Goal: Transaction & Acquisition: Purchase product/service

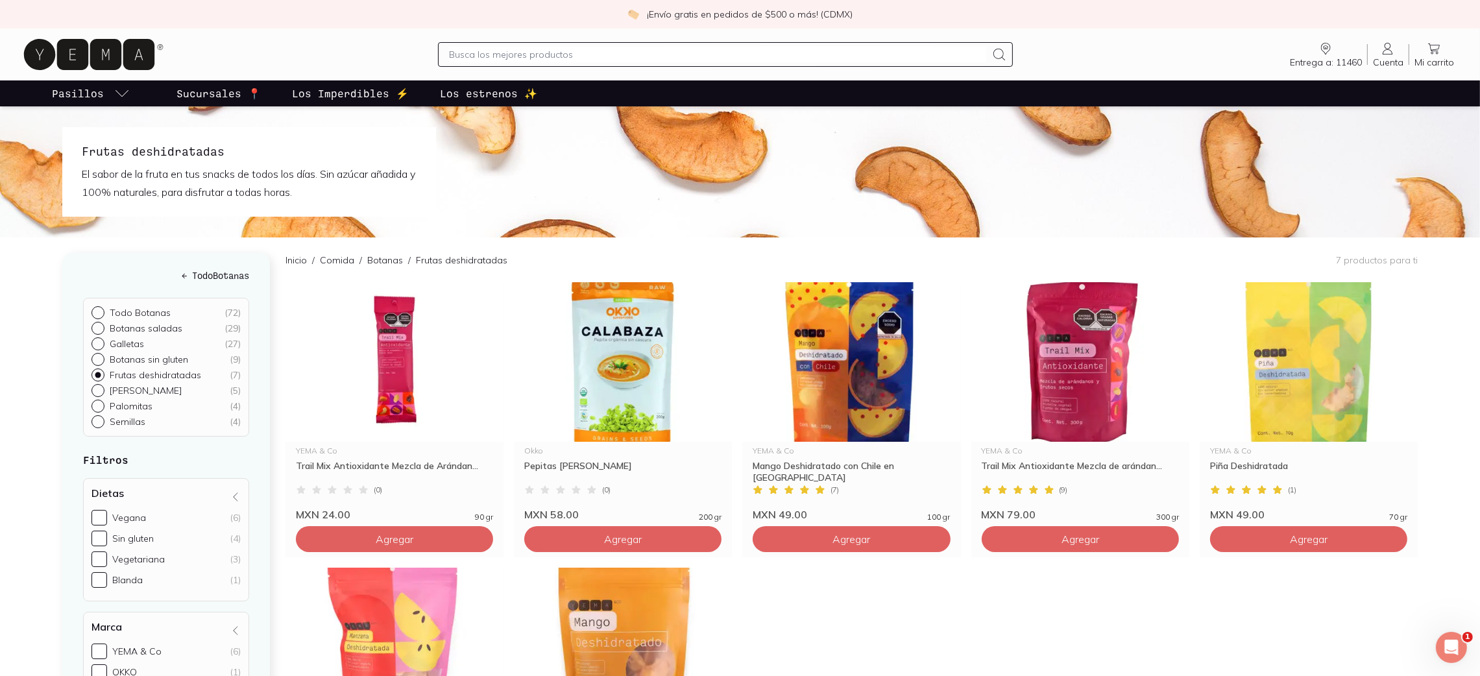
click at [69, 55] on icon at bounding box center [89, 54] width 130 height 31
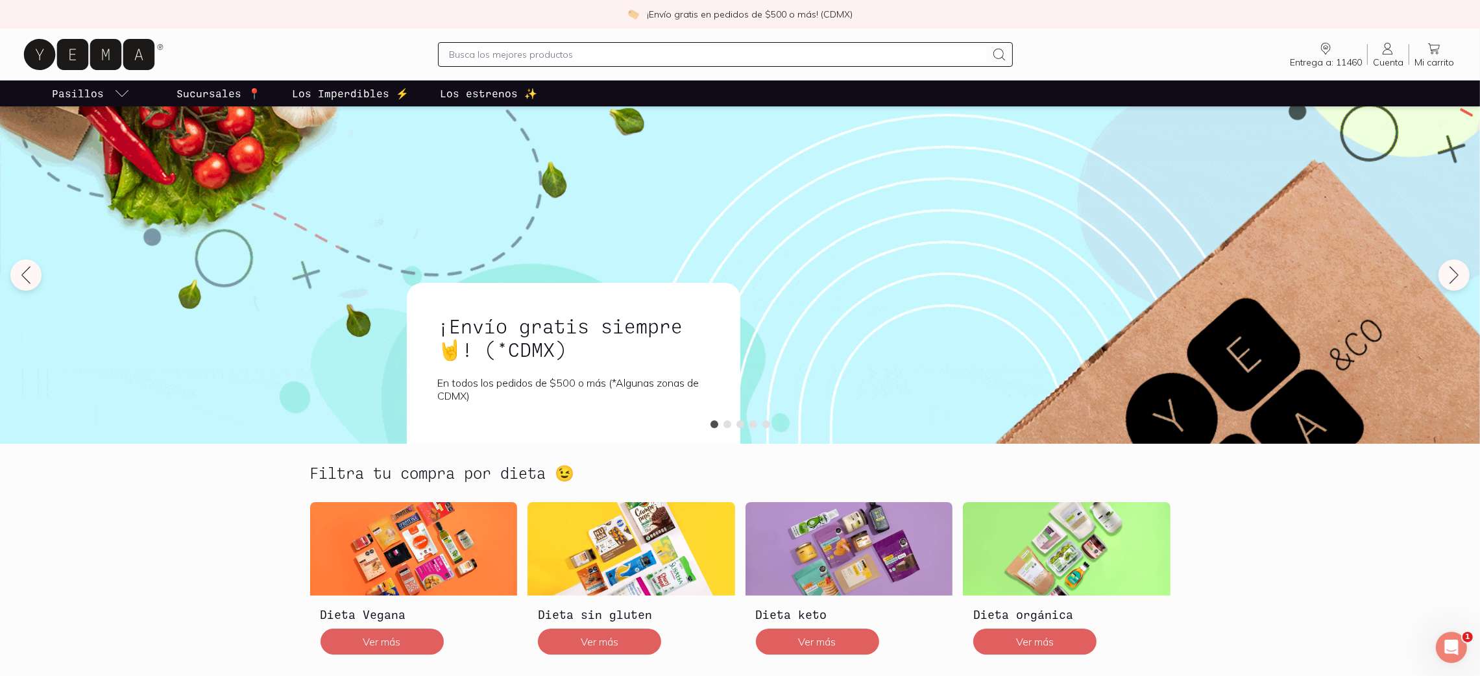
click at [573, 47] on input "text" at bounding box center [718, 55] width 538 height 16
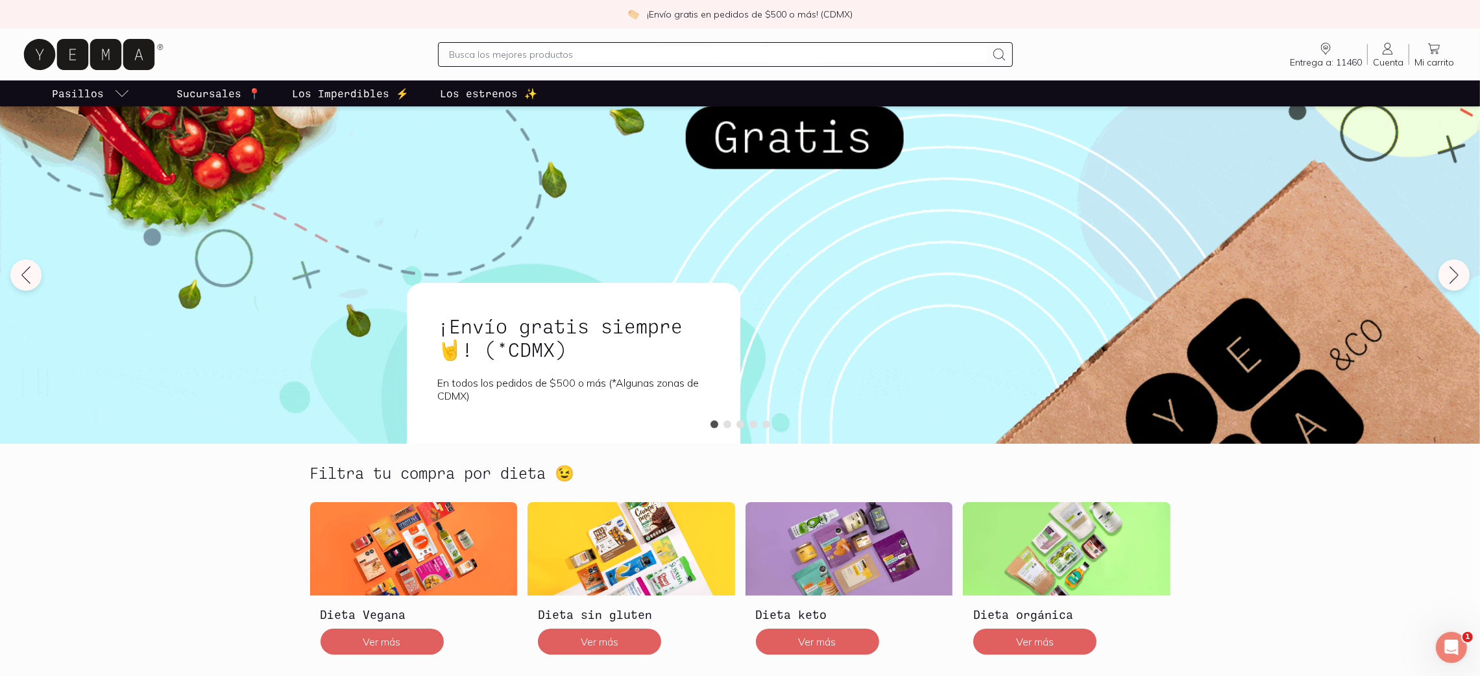
type input "J"
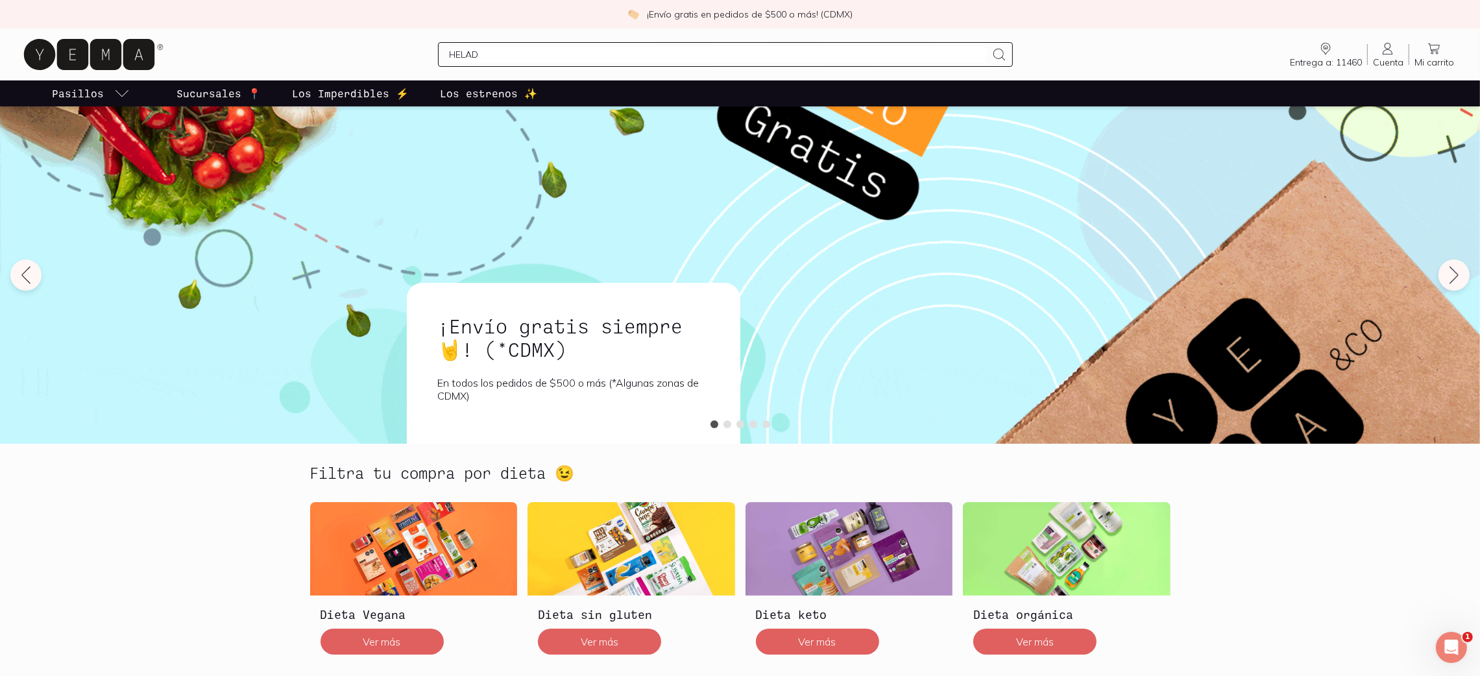
type input "HELADO"
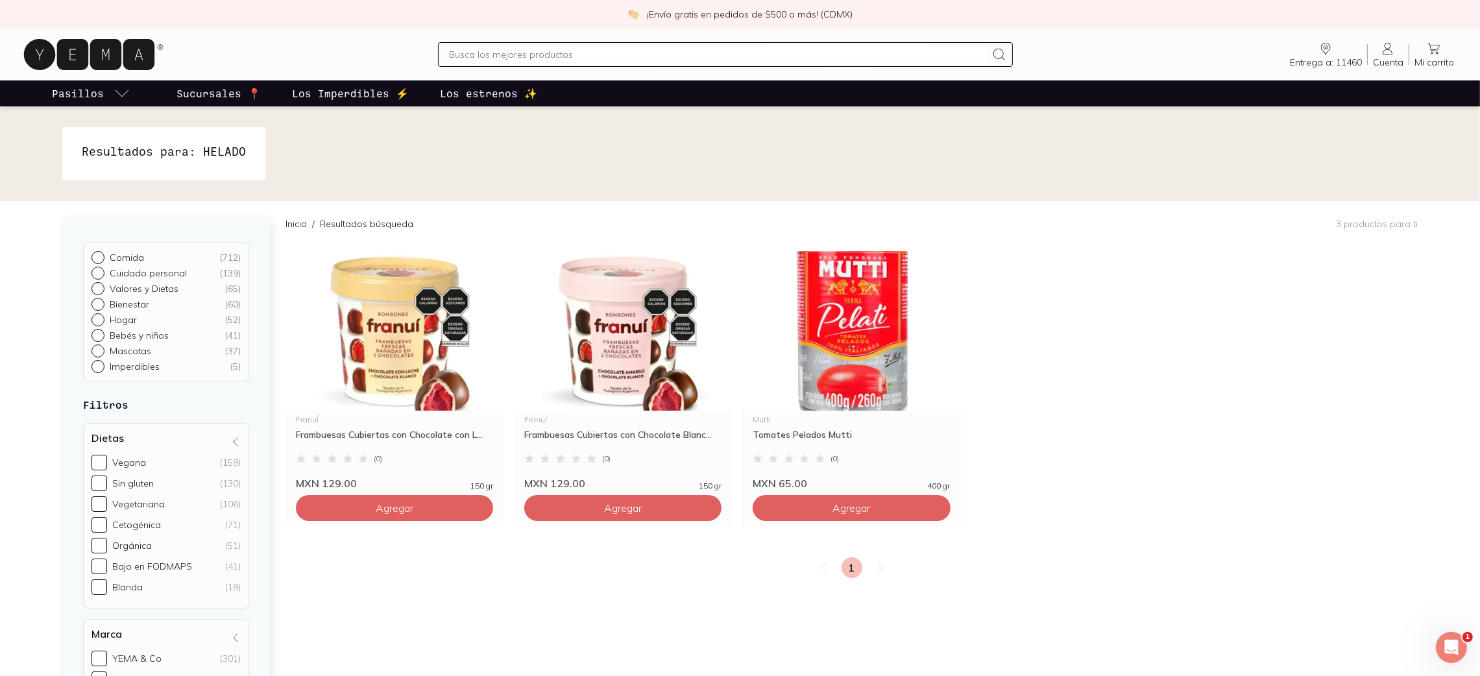
click at [73, 44] on icon at bounding box center [89, 54] width 130 height 31
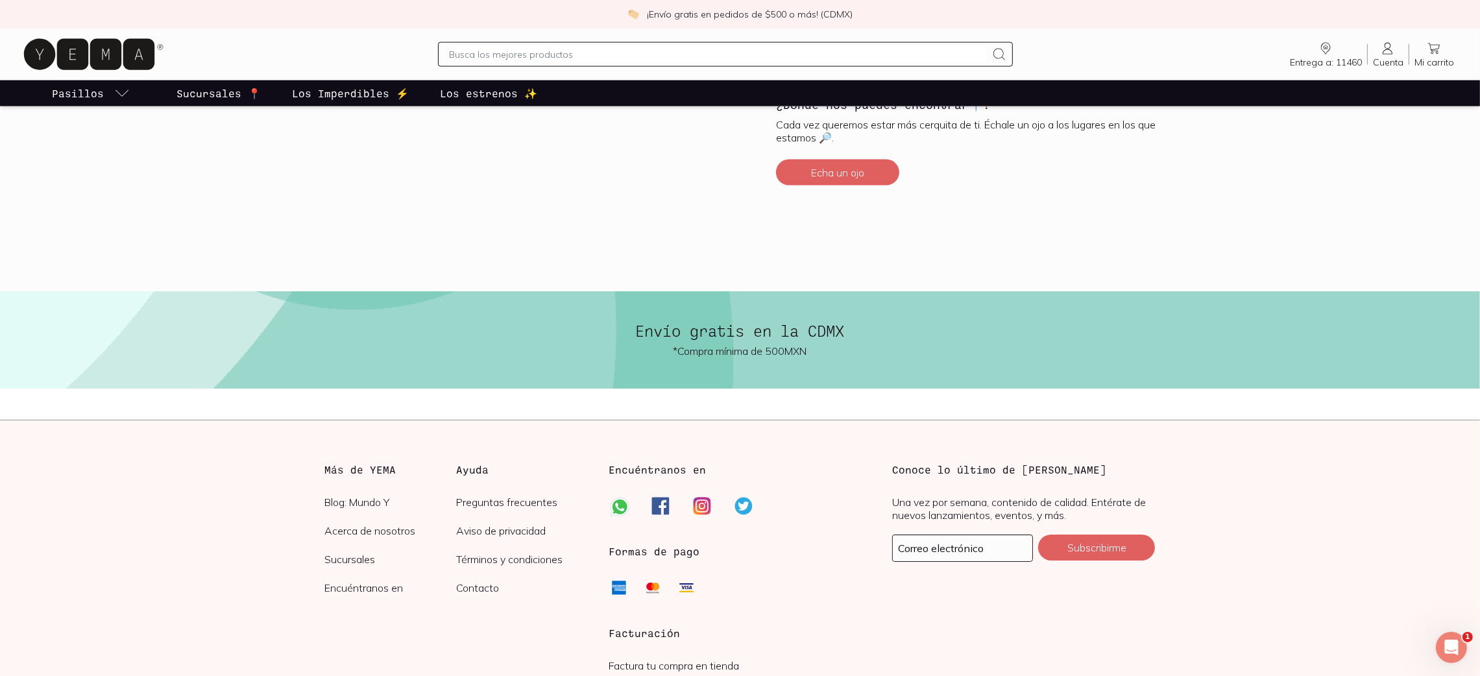
scroll to position [3013, 0]
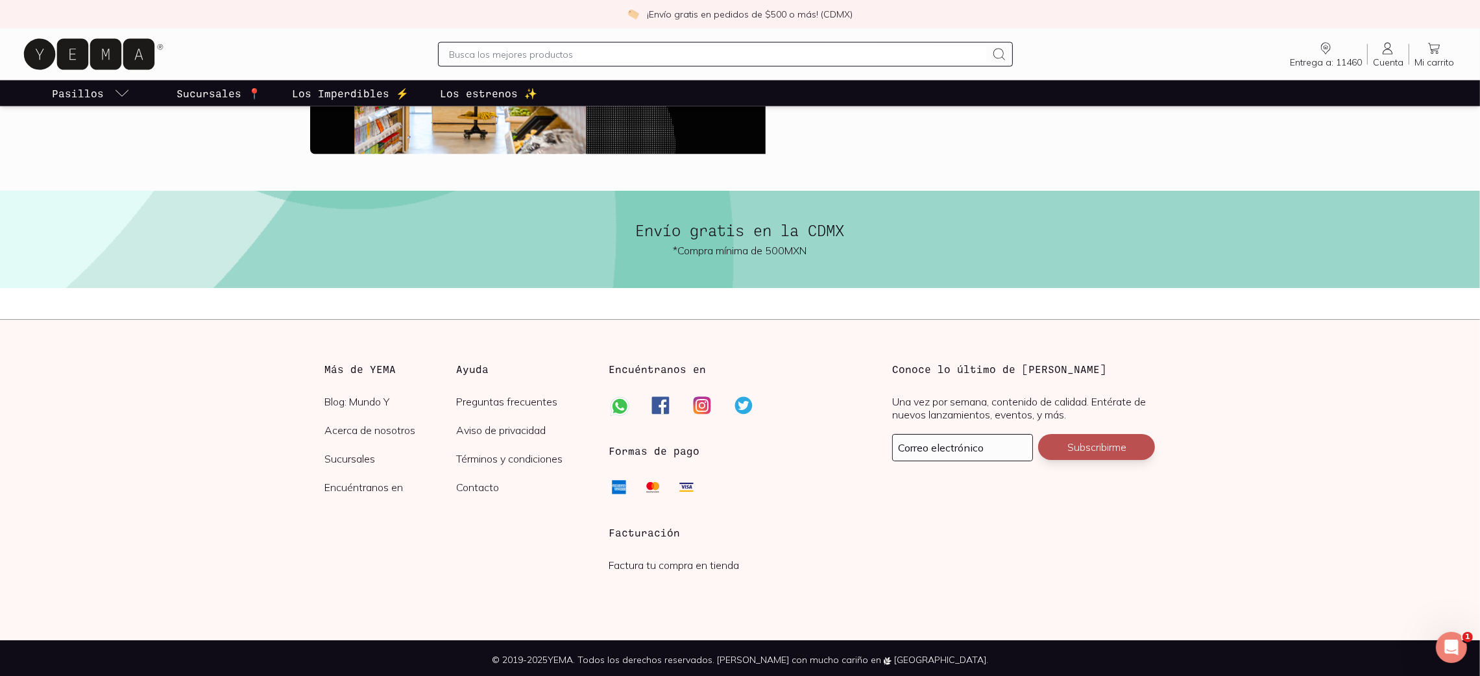
click at [1075, 457] on button "Subscribirme" at bounding box center [1096, 447] width 117 height 26
click at [988, 435] on input "text" at bounding box center [963, 448] width 140 height 26
click at [951, 443] on input "G" at bounding box center [963, 448] width 140 height 26
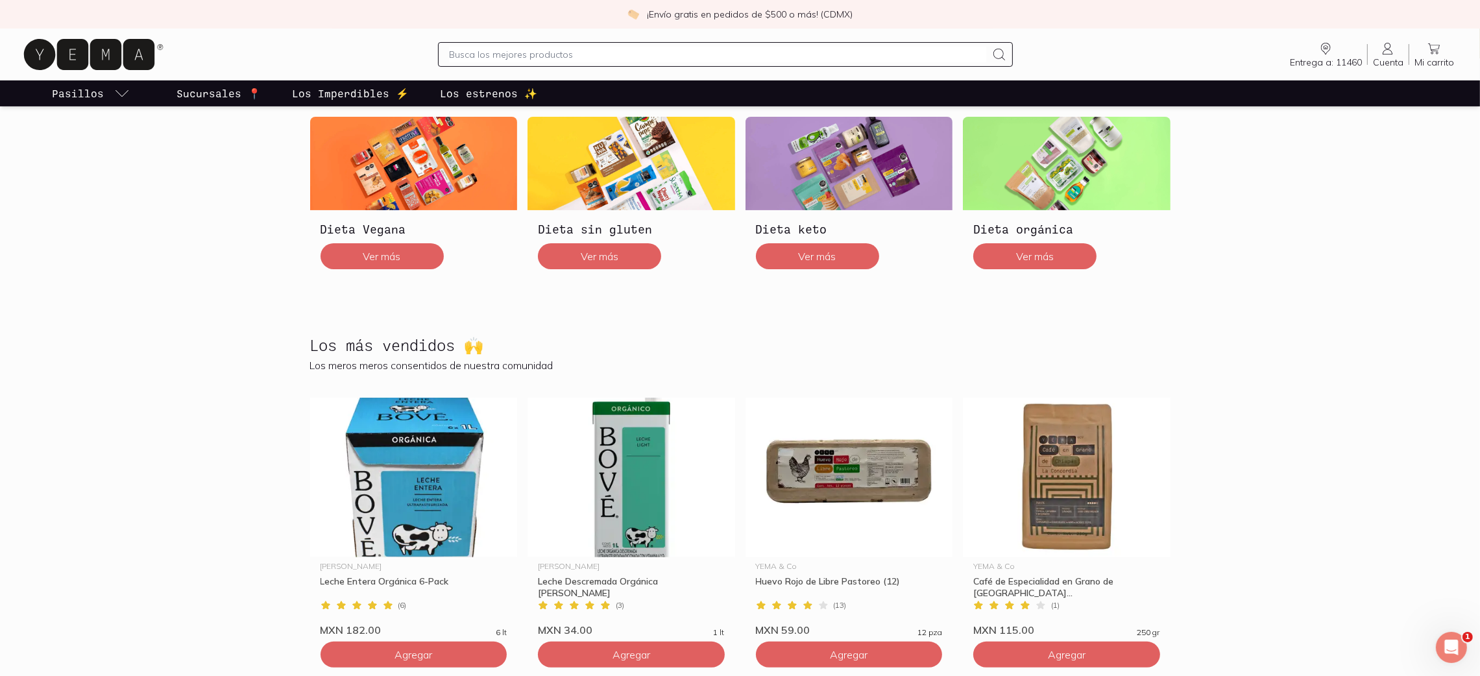
scroll to position [0, 0]
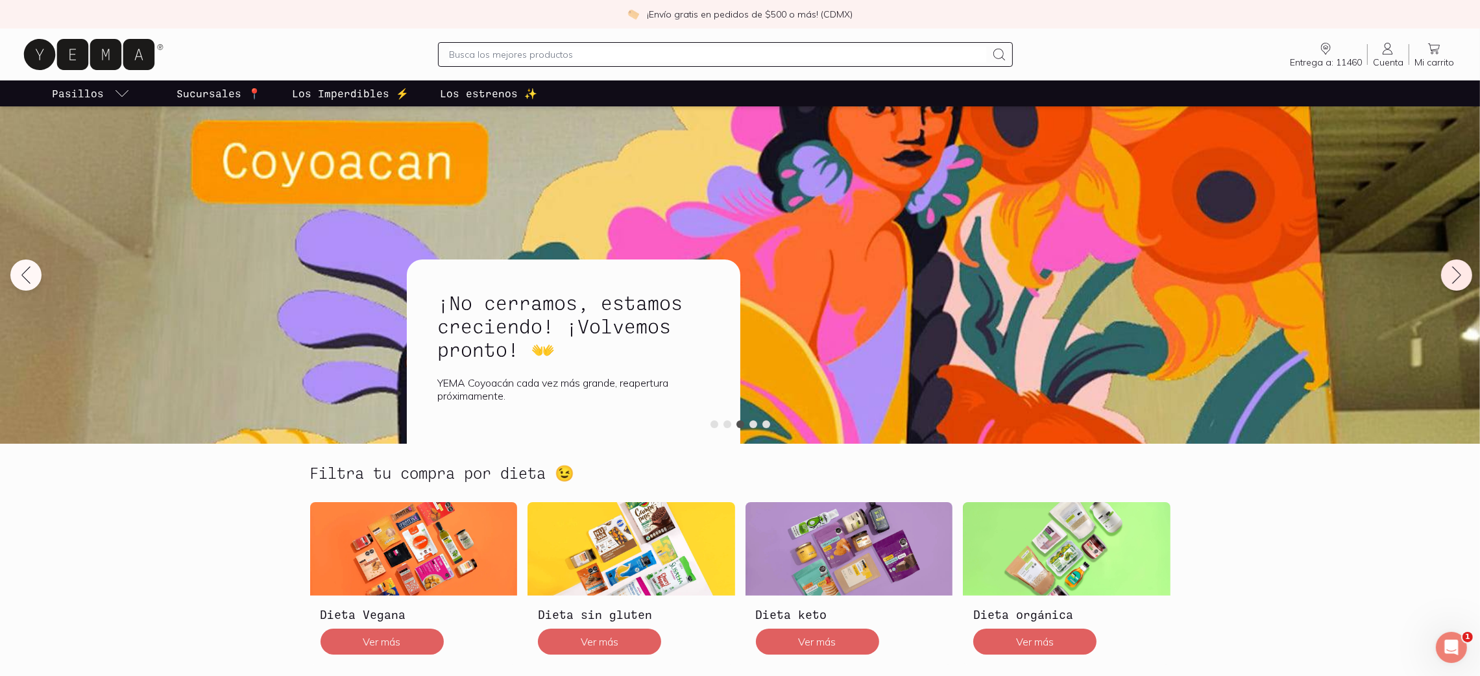
click at [1450, 279] on icon at bounding box center [1456, 275] width 21 height 21
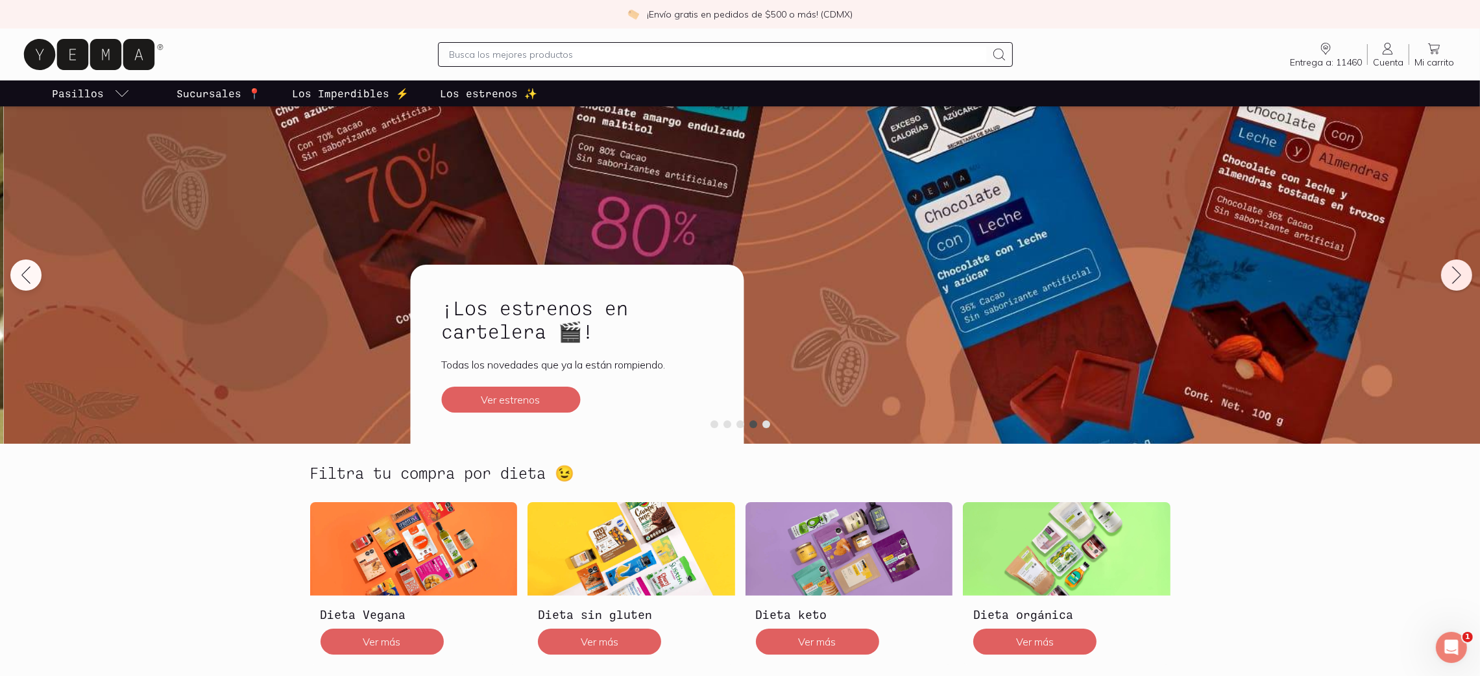
click at [1449, 276] on icon at bounding box center [1456, 275] width 21 height 21
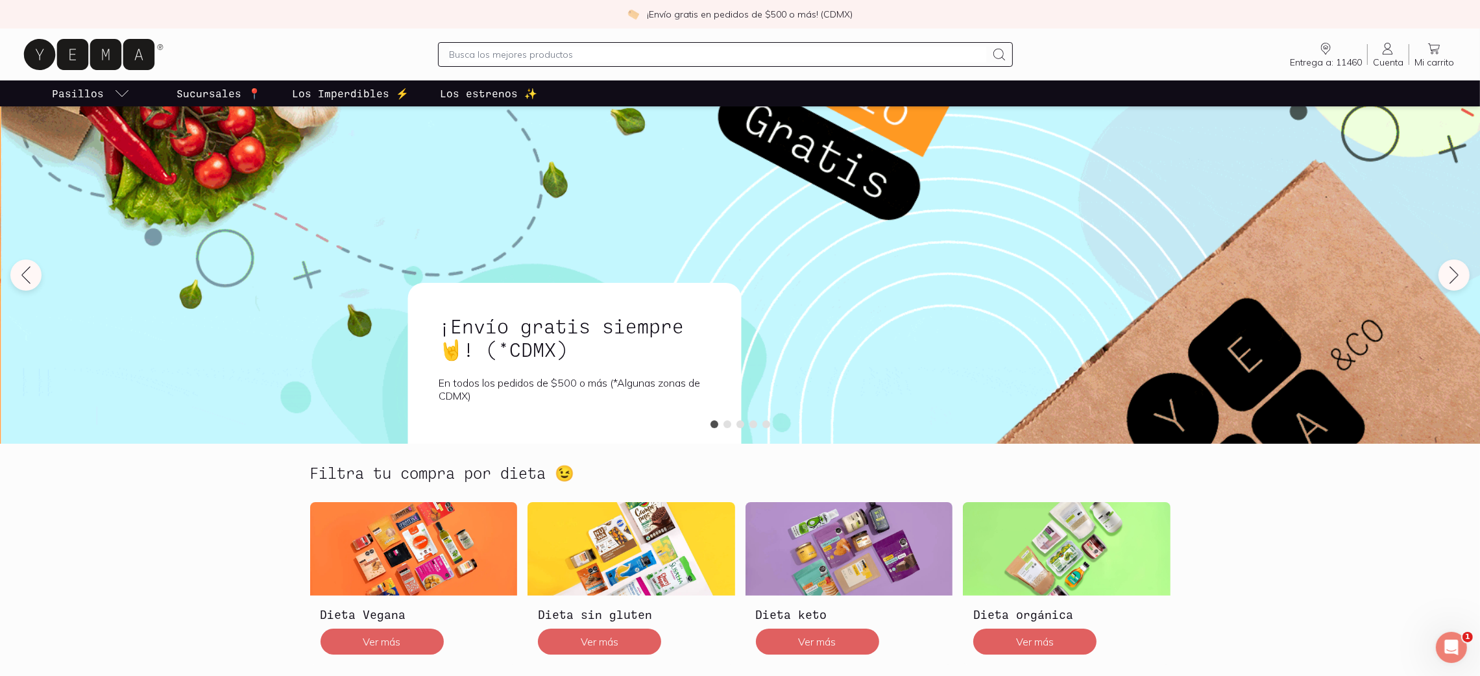
click at [567, 52] on input "text" at bounding box center [718, 55] width 538 height 16
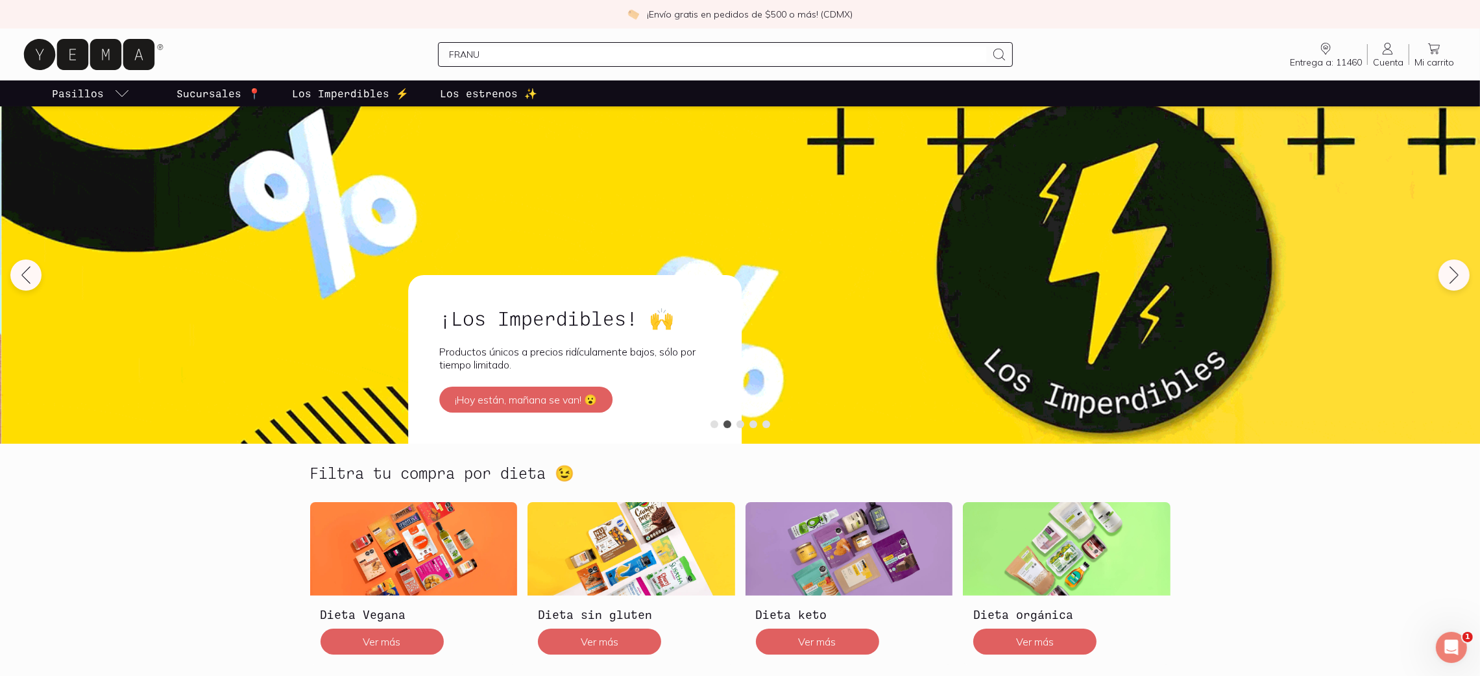
type input "FRANUI"
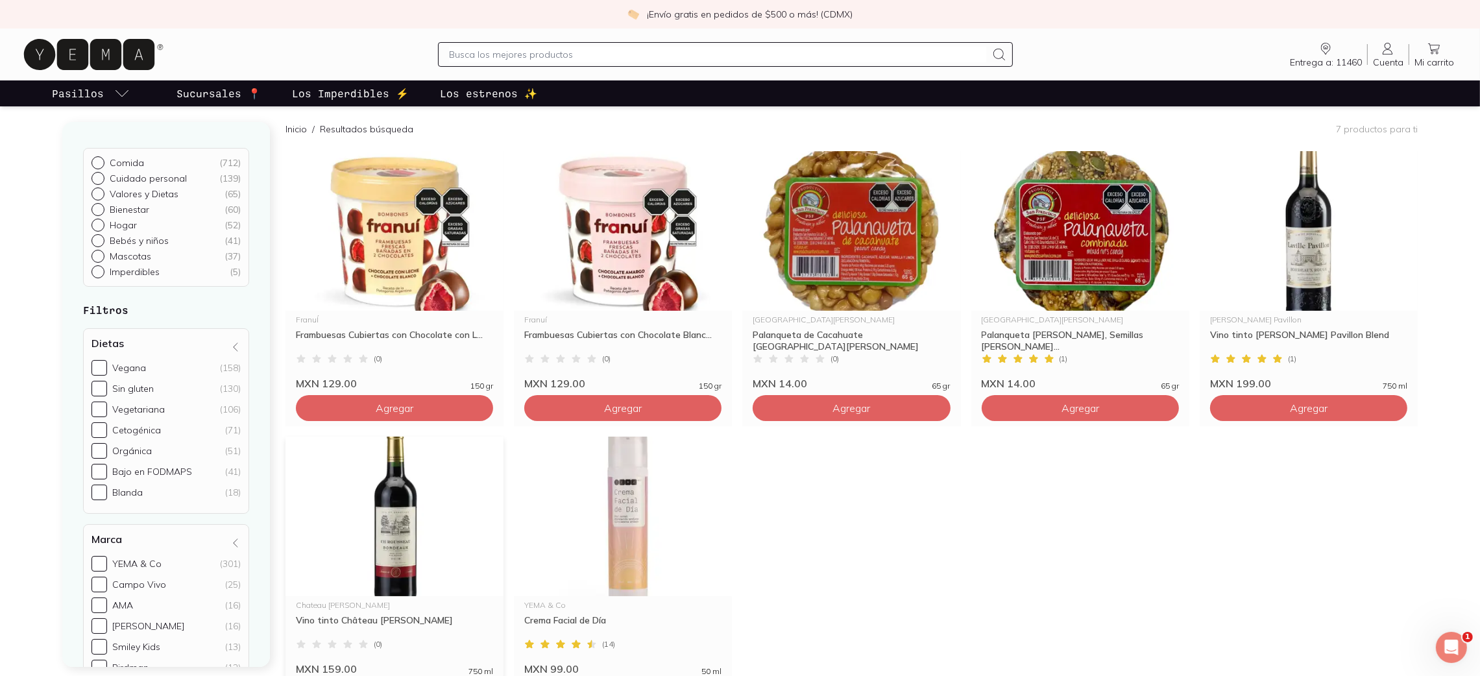
scroll to position [97, 0]
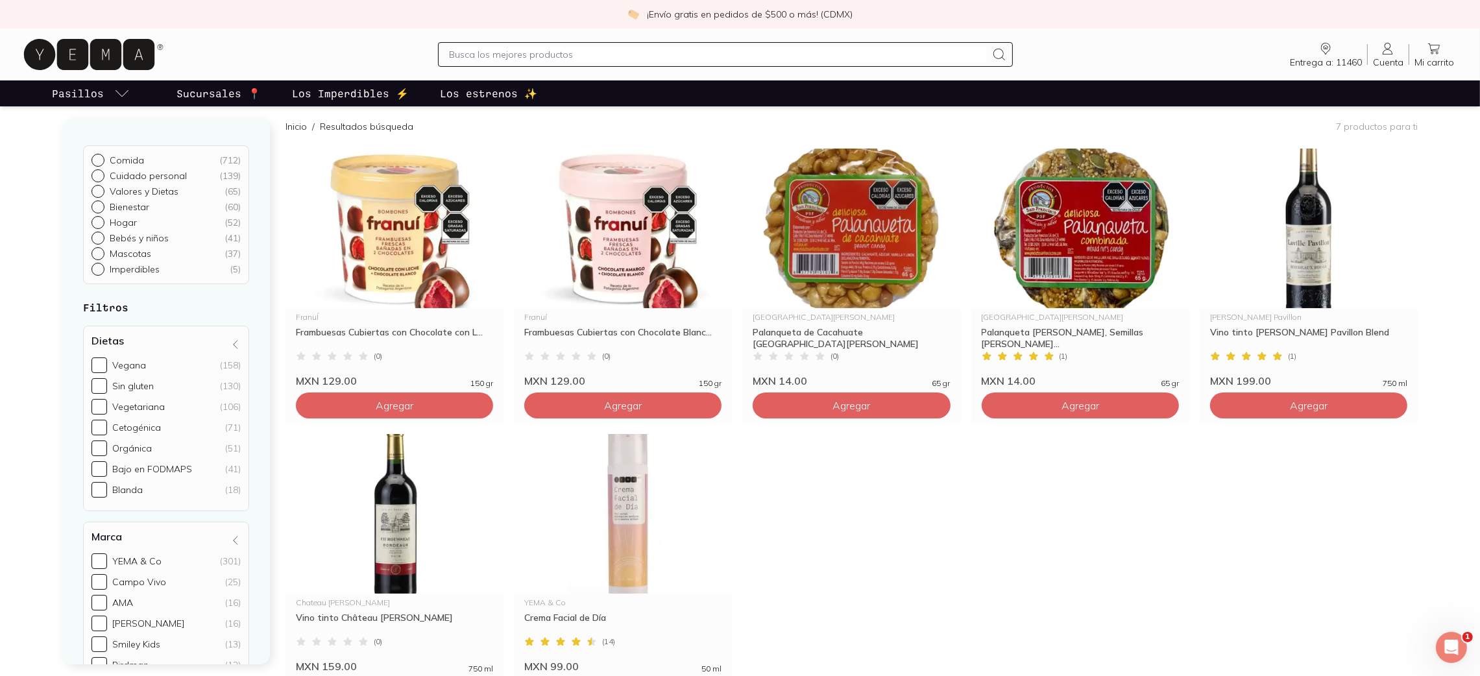
click at [527, 43] on div at bounding box center [726, 54] width 576 height 25
click at [526, 53] on input "text" at bounding box center [718, 55] width 538 height 16
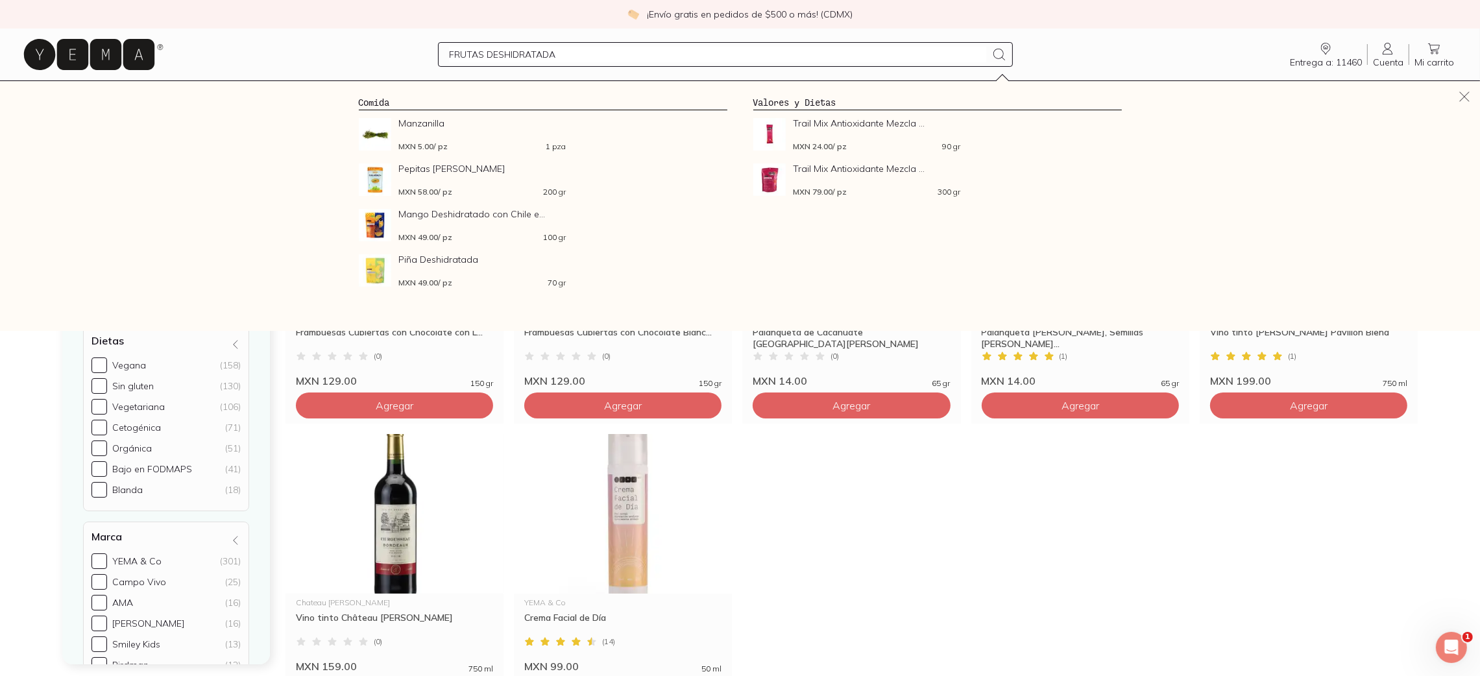
type input "FRUTAS DESHIDRATADAS"
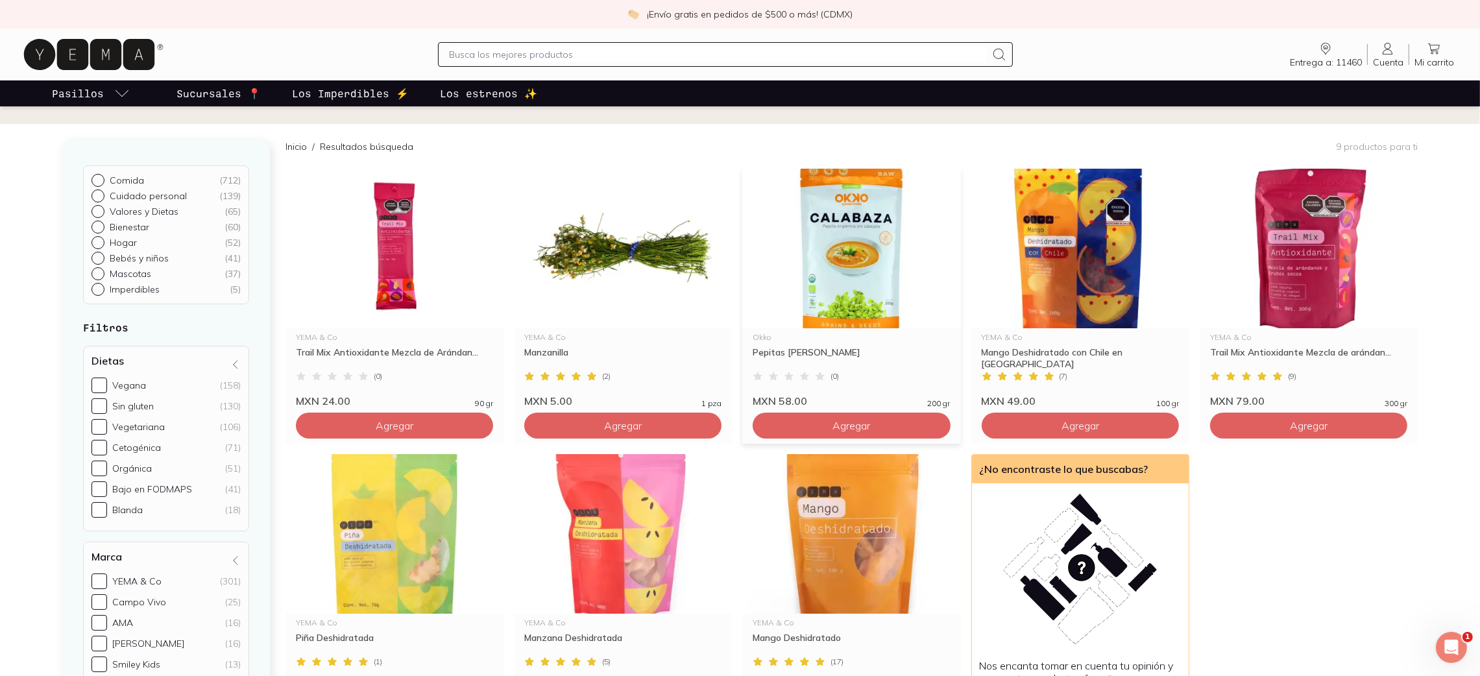
scroll to position [195, 0]
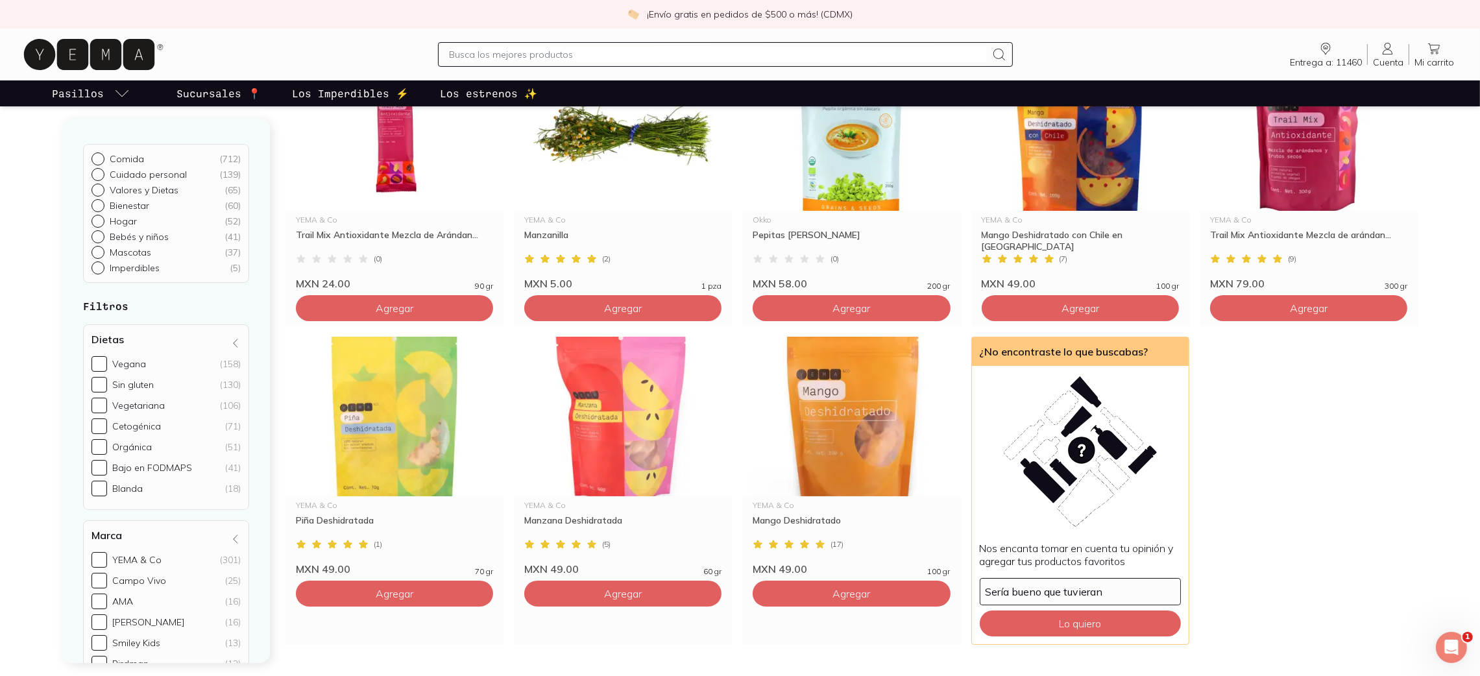
click at [573, 52] on input "text" at bounding box center [718, 55] width 538 height 16
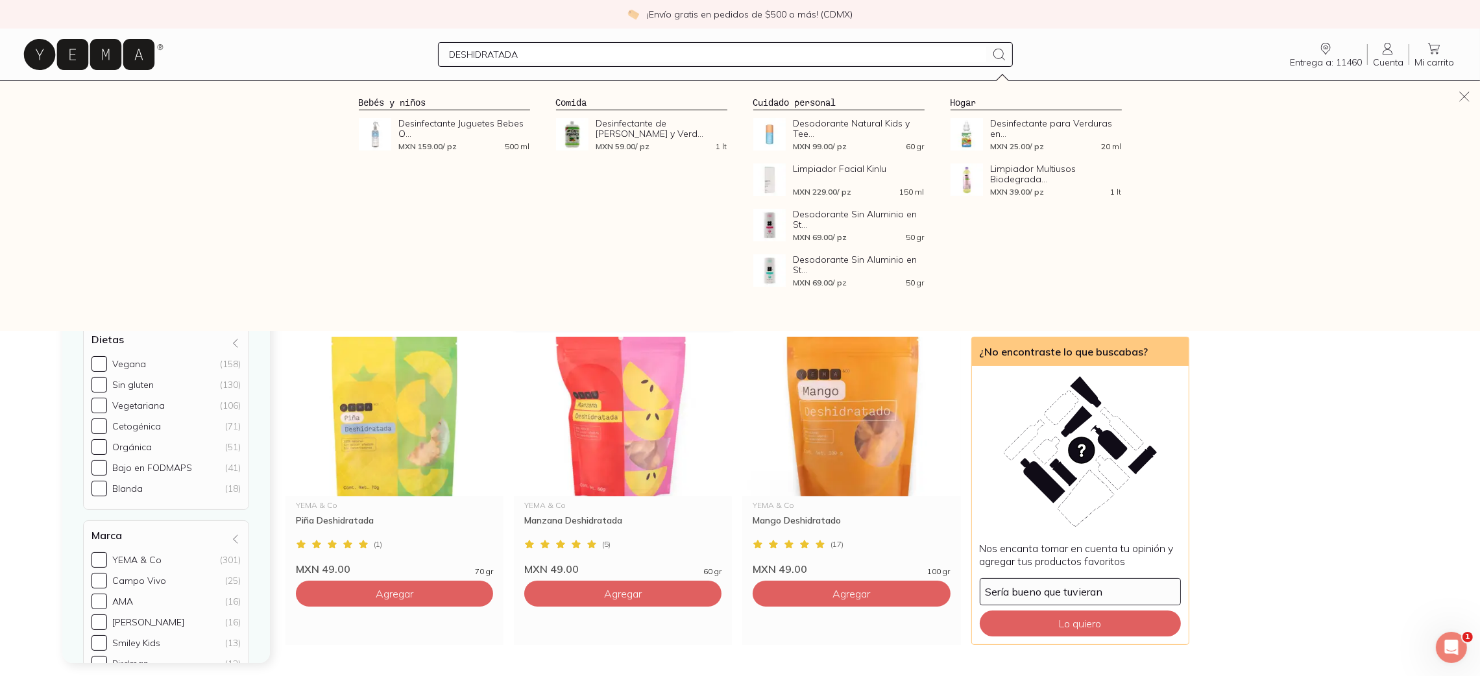
type input "DESHIDRATADAS"
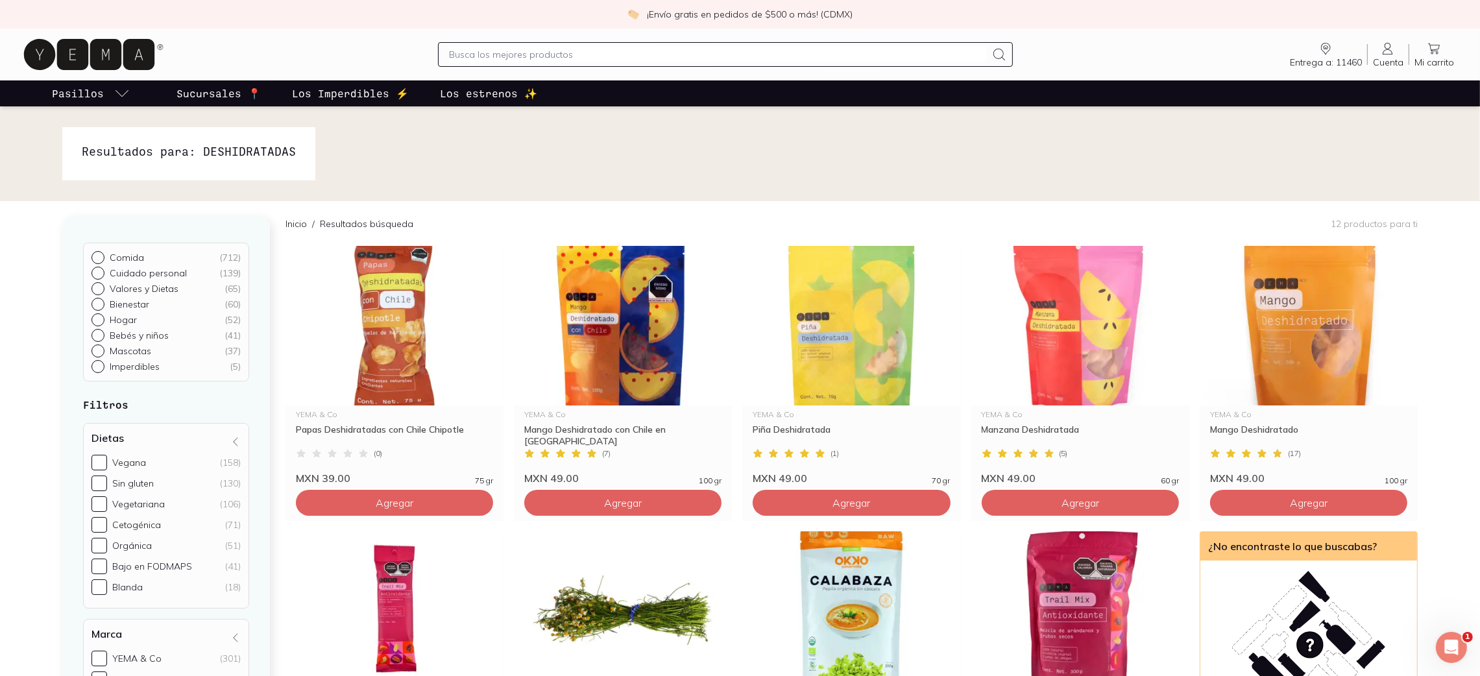
click at [581, 56] on input "text" at bounding box center [718, 55] width 538 height 16
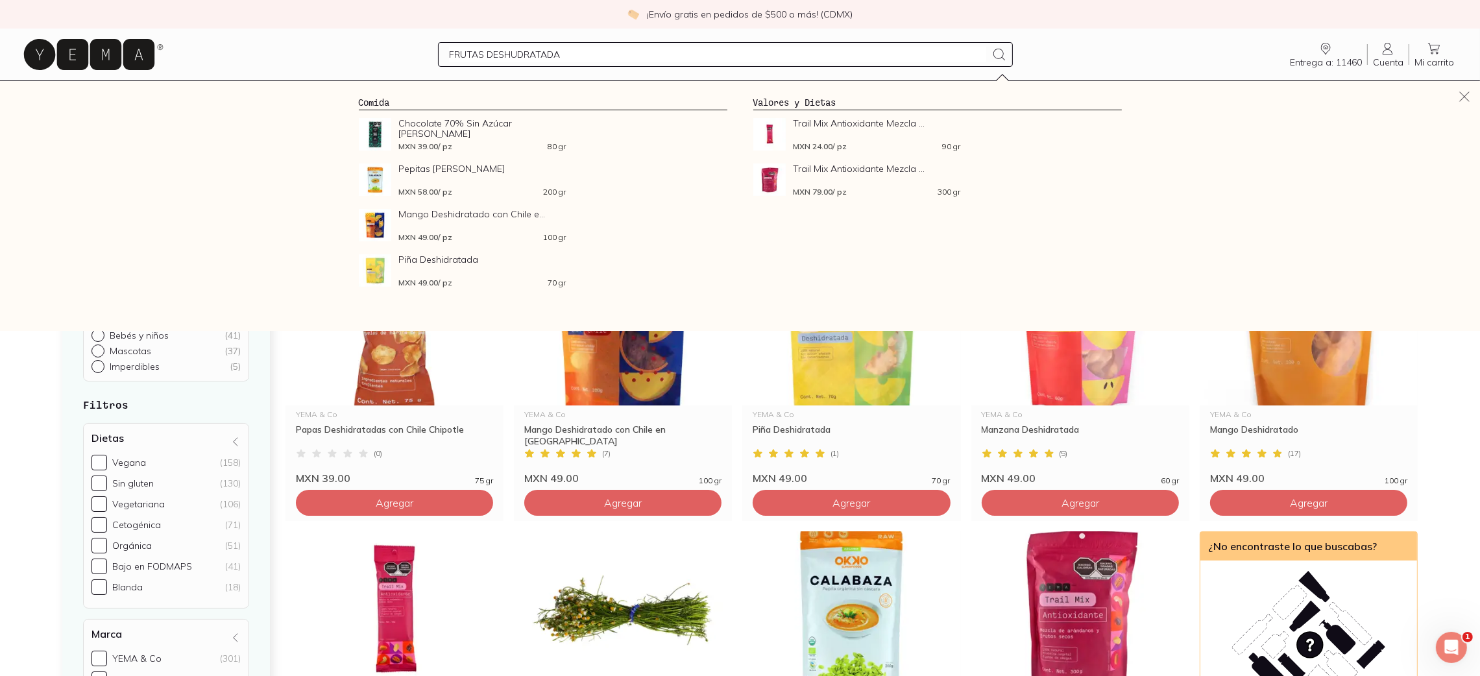
type input "FRUTAS DESHUDRATADAS"
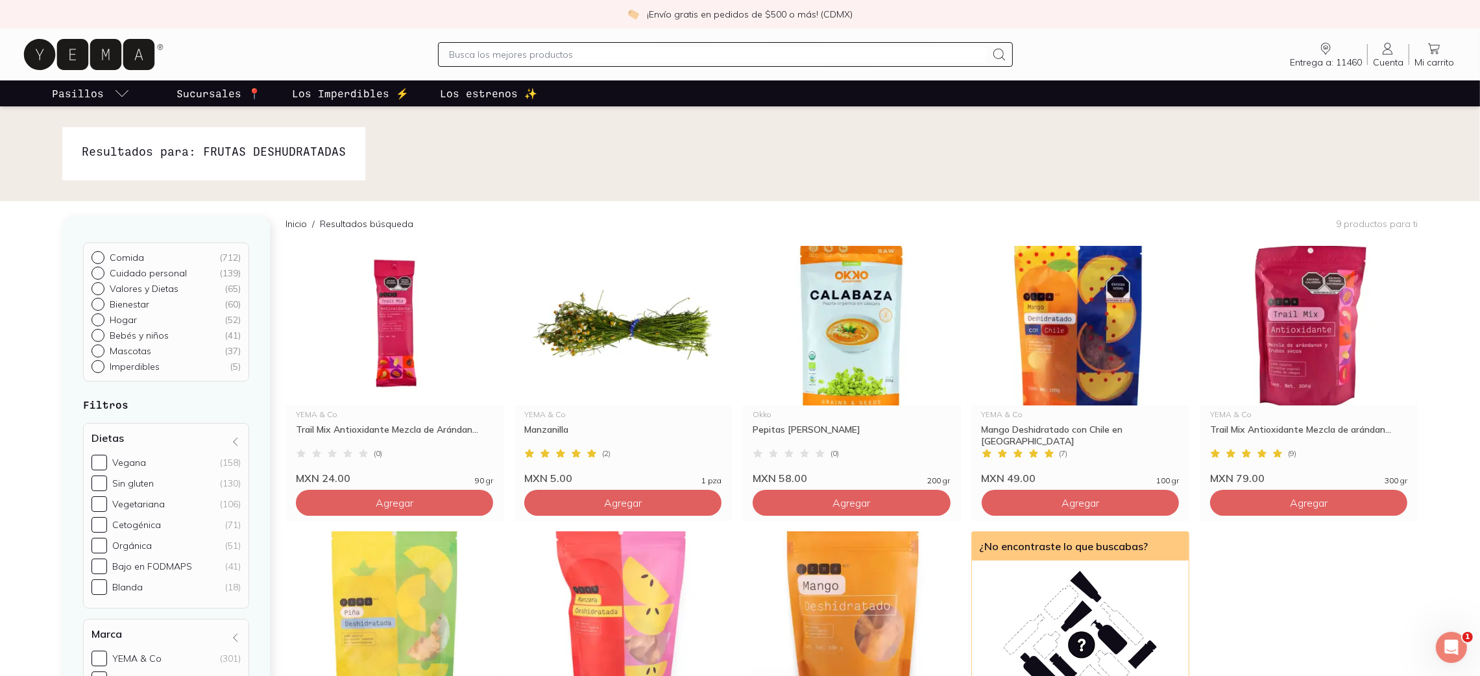
click at [577, 45] on div at bounding box center [726, 54] width 576 height 25
click at [575, 60] on input "text" at bounding box center [718, 55] width 538 height 16
paste input "Frutas deshidratadas"
type input "Frutas deshidratadas"
click at [574, 53] on input "text" at bounding box center [718, 55] width 538 height 16
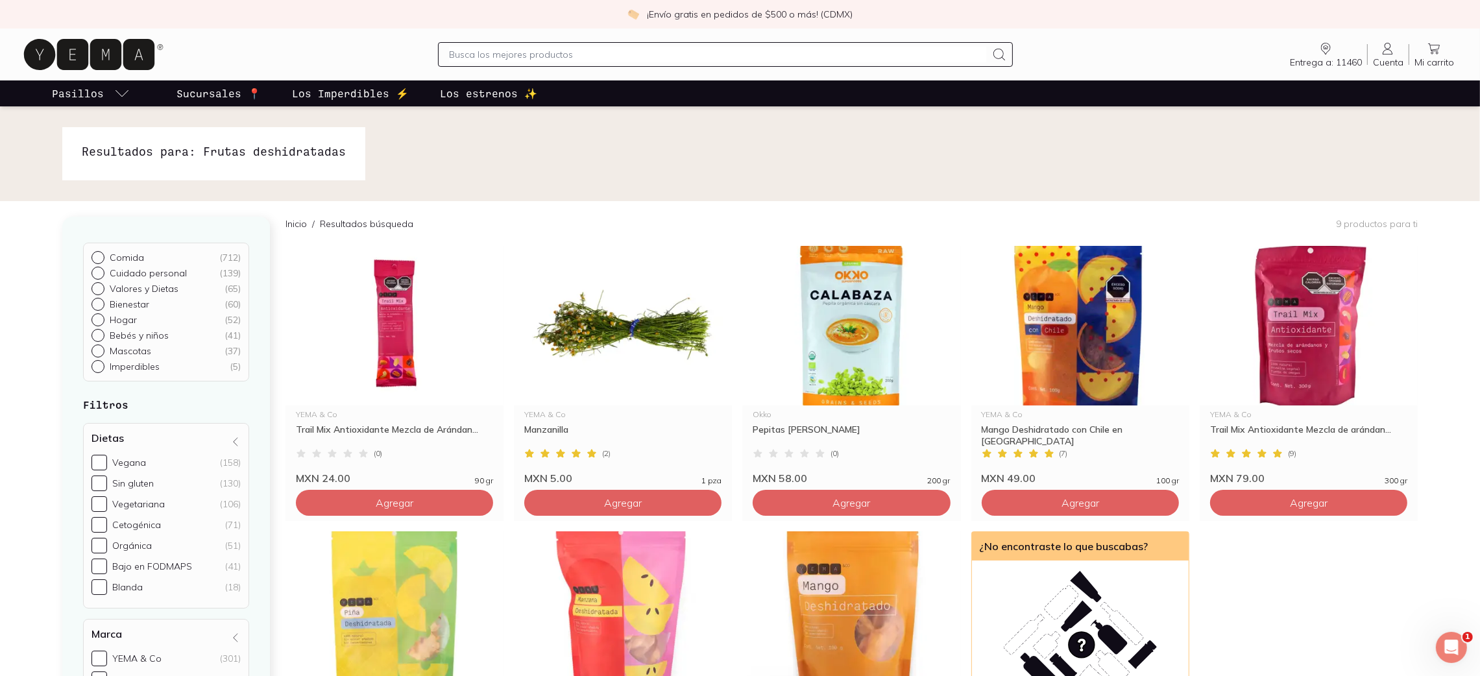
paste input "Frutas deshidratadas"
type input "Frutas deshidratadas"
